Goal: Task Accomplishment & Management: Manage account settings

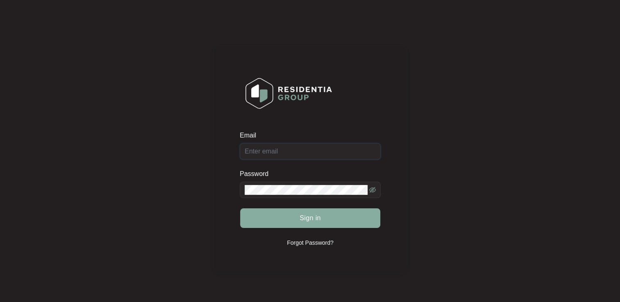
type input "[EMAIL_ADDRESS][DOMAIN_NAME]"
click at [294, 222] on button "Sign in" at bounding box center [310, 218] width 140 height 20
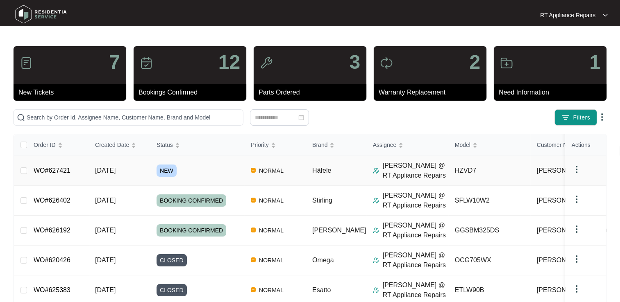
click at [56, 170] on link "WO#627421" at bounding box center [52, 170] width 37 height 7
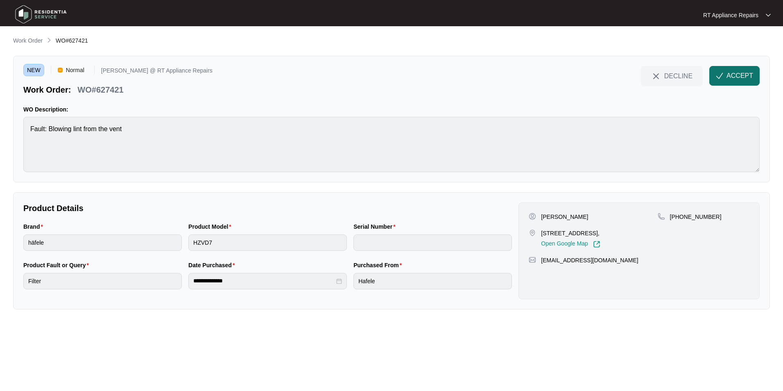
click at [619, 73] on span "ACCEPT" at bounding box center [739, 76] width 27 height 10
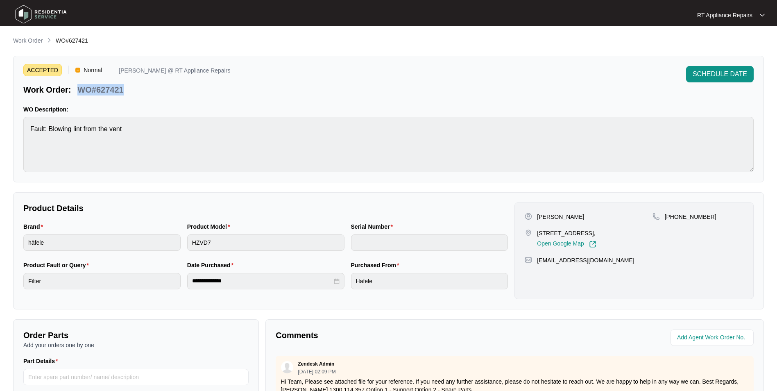
drag, startPoint x: 84, startPoint y: 88, endPoint x: 125, endPoint y: 86, distance: 41.4
click at [125, 86] on div "WO#627421" at bounding box center [100, 88] width 52 height 14
click at [228, 88] on div "ACCEPTED Normal [PERSON_NAME] @ RT Appliance Repairs Work Order: WO#627421 SCHE…" at bounding box center [388, 80] width 730 height 29
drag, startPoint x: 590, startPoint y: 302, endPoint x: 585, endPoint y: 293, distance: 10.1
click at [590, 302] on div "**********" at bounding box center [388, 250] width 751 height 117
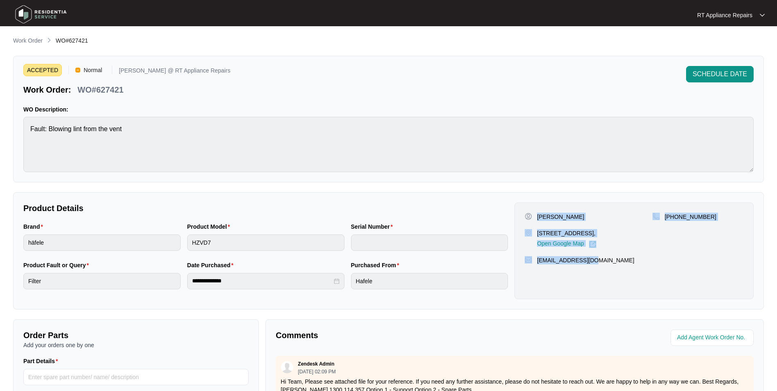
drag, startPoint x: 537, startPoint y: 216, endPoint x: 577, endPoint y: 267, distance: 64.1
click at [597, 267] on div "[PERSON_NAME] [STREET_ADDRESS], Open Google Map [PHONE_NUMBER] [EMAIL_ADDRESS][…" at bounding box center [633, 250] width 239 height 97
copy div "[PERSON_NAME] [STREET_ADDRESS], Open Google Map [PHONE_NUMBER] [EMAIL_ADDRESS][…"
click at [619, 17] on div "RT Appliance Repairs" at bounding box center [731, 15] width 68 height 8
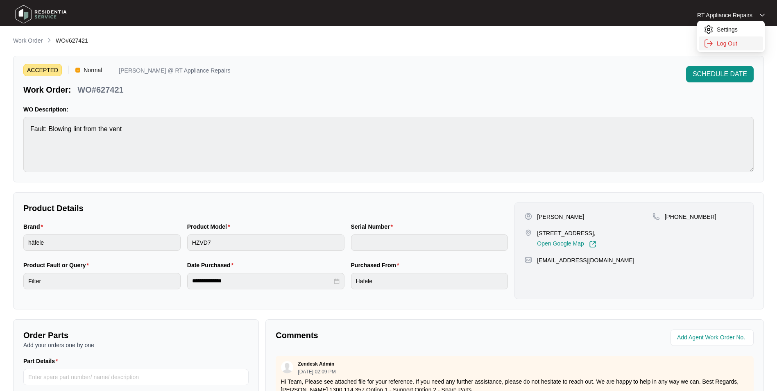
click at [619, 45] on p "Log Out" at bounding box center [737, 43] width 41 height 8
